Goal: Task Accomplishment & Management: Use online tool/utility

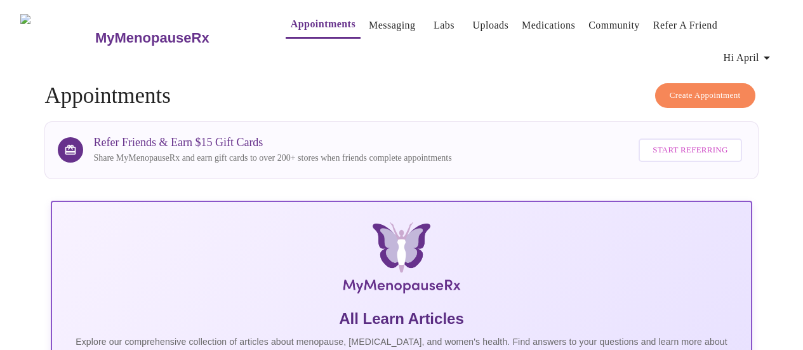
scroll to position [317, 0]
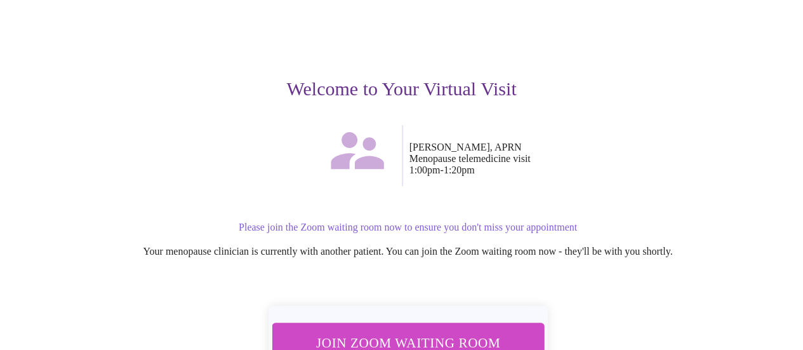
scroll to position [127, 0]
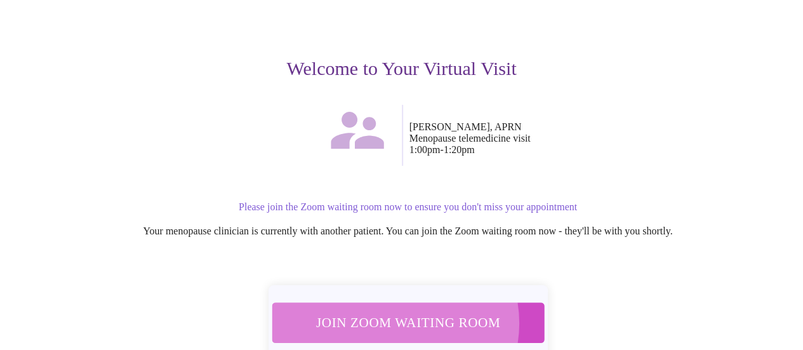
click at [388, 310] on span "Join Zoom Waiting Room" at bounding box center [407, 321] width 239 height 23
